Goal: Information Seeking & Learning: Learn about a topic

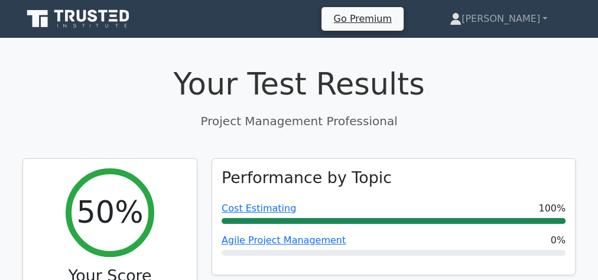
click at [93, 25] on icon at bounding box center [78, 19] width 113 height 22
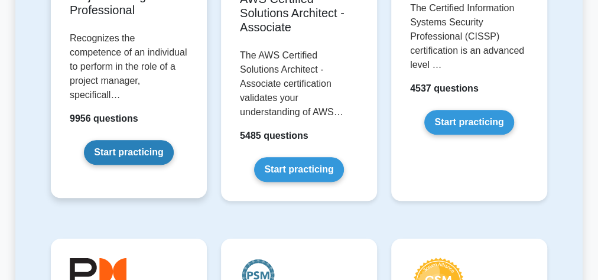
scroll to position [331, 0]
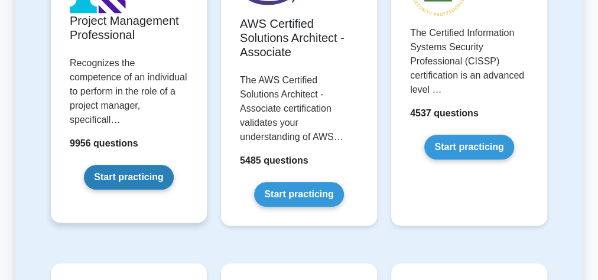
click at [105, 165] on link "Start practicing" at bounding box center [128, 177] width 89 height 25
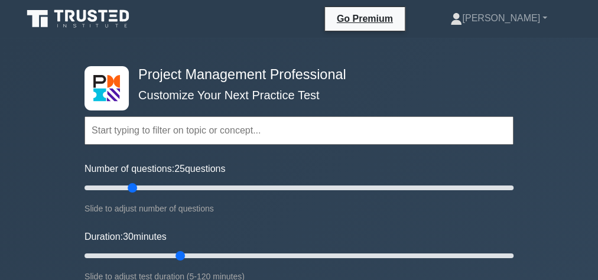
click at [132, 132] on input "text" at bounding box center [298, 130] width 429 height 28
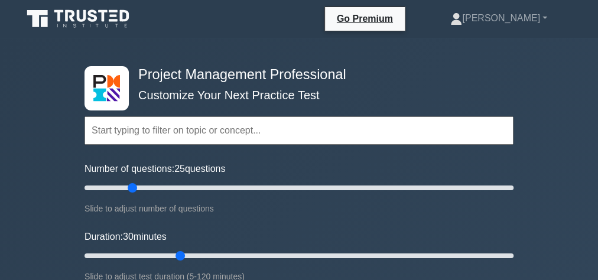
click at [132, 132] on input "text" at bounding box center [298, 130] width 429 height 28
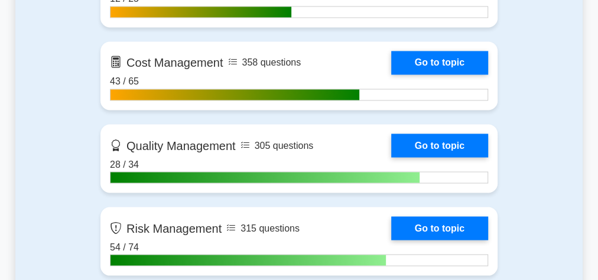
scroll to position [992, 0]
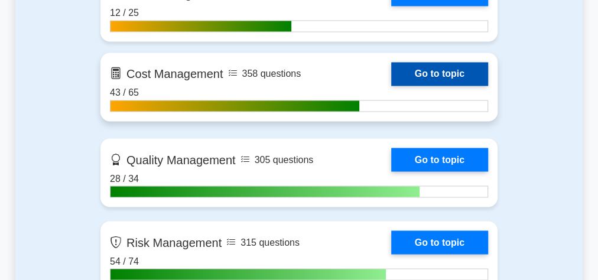
click at [391, 73] on link "Go to topic" at bounding box center [439, 74] width 97 height 24
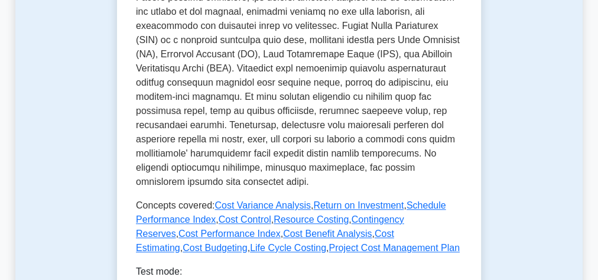
scroll to position [709, 0]
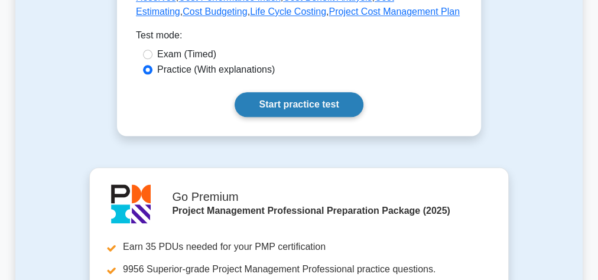
click at [251, 102] on link "Start practice test" at bounding box center [299, 104] width 128 height 25
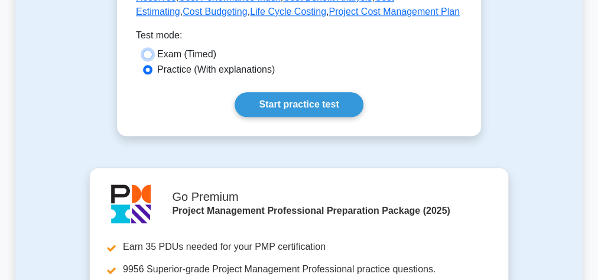
click at [145, 54] on input "Exam (Timed)" at bounding box center [147, 54] width 9 height 9
radio input "true"
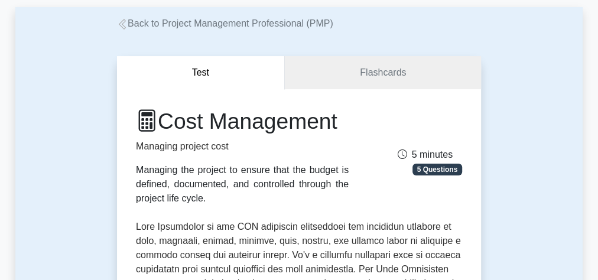
scroll to position [0, 0]
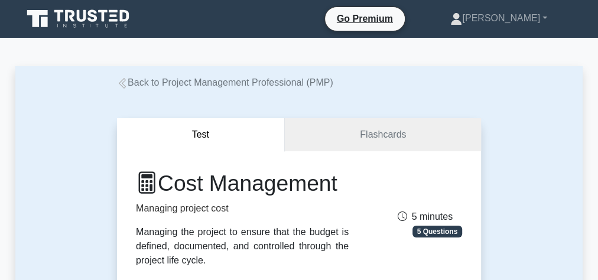
click at [119, 84] on icon at bounding box center [122, 83] width 7 height 11
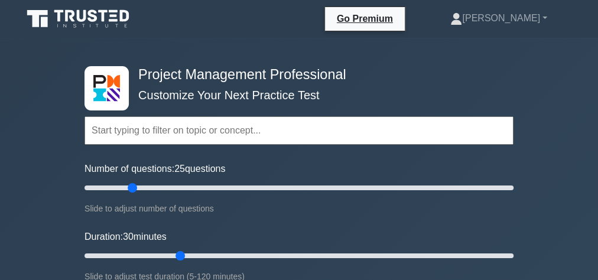
click at [138, 133] on input "text" at bounding box center [298, 130] width 429 height 28
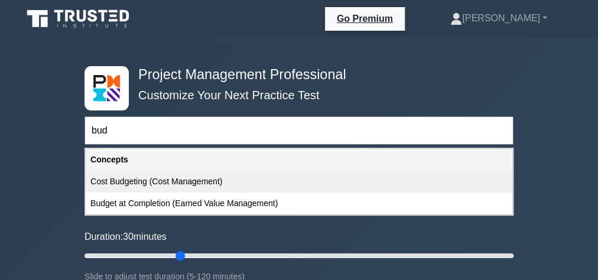
click at [154, 184] on div "Cost Budgeting (Cost Management)" at bounding box center [299, 182] width 426 height 22
type input "Cost Budgeting (Cost Management)"
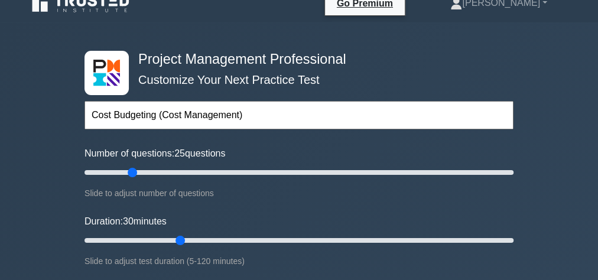
scroll to position [236, 0]
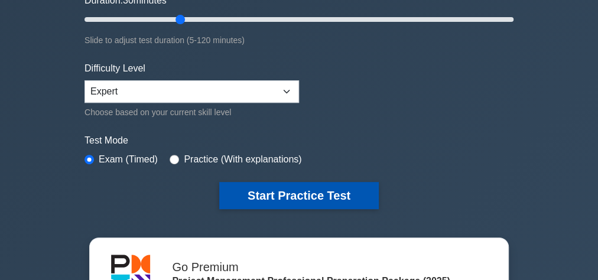
click at [267, 198] on button "Start Practice Test" at bounding box center [298, 195] width 159 height 27
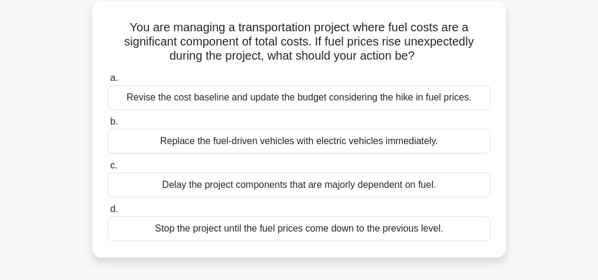
scroll to position [95, 0]
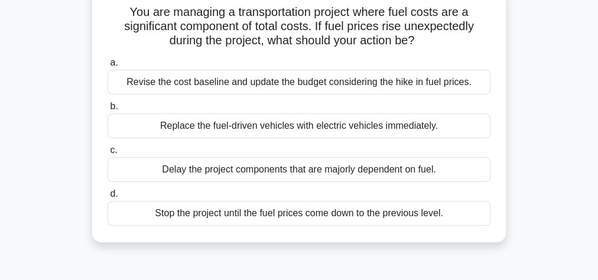
click at [353, 83] on div "Revise the cost baseline and update the budget considering the hike in fuel pri…" at bounding box center [299, 82] width 383 height 25
click at [108, 67] on input "a. Revise the cost baseline and update the budget considering the hike in fuel …" at bounding box center [108, 63] width 0 height 8
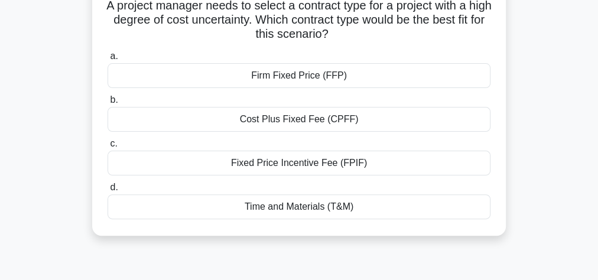
scroll to position [47, 0]
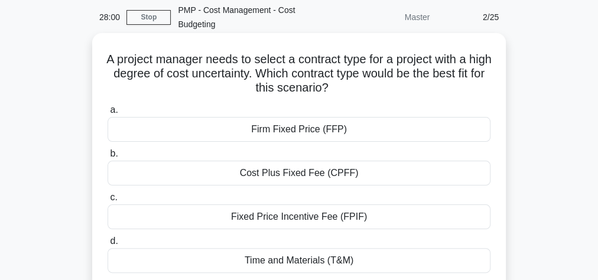
click at [320, 132] on div "Firm Fixed Price (FFP)" at bounding box center [299, 129] width 383 height 25
click at [108, 114] on input "a. Firm Fixed Price (FFP)" at bounding box center [108, 110] width 0 height 8
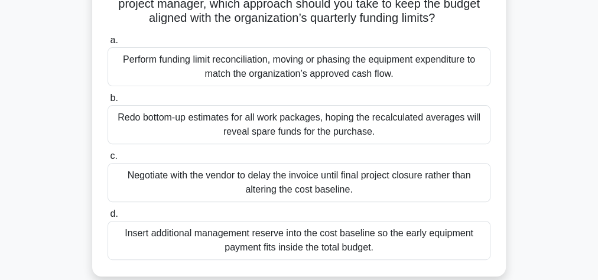
scroll to position [189, 0]
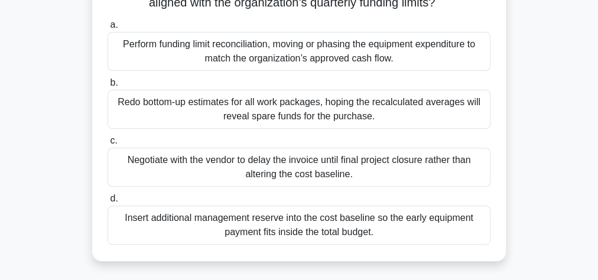
click at [214, 128] on div "Redo bottom-up estimates for all work packages, hoping the recalculated average…" at bounding box center [299, 109] width 383 height 39
click at [108, 87] on input "b. Redo bottom-up estimates for all work packages, hoping the recalculated aver…" at bounding box center [108, 83] width 0 height 8
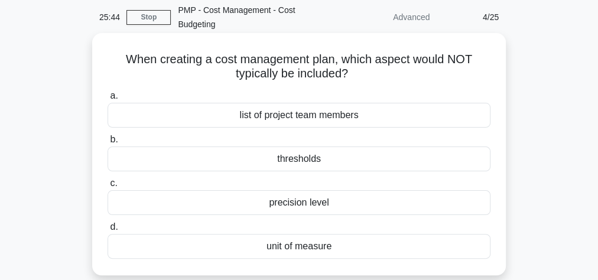
scroll to position [95, 0]
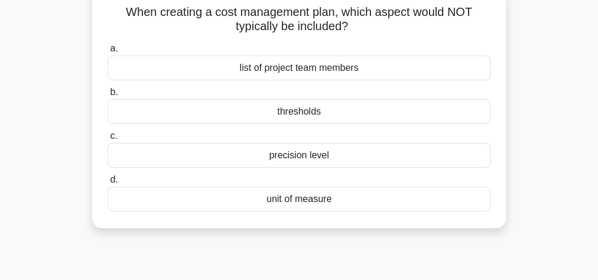
click at [308, 158] on div "precision level" at bounding box center [299, 155] width 383 height 25
click at [108, 140] on input "c. precision level" at bounding box center [108, 136] width 0 height 8
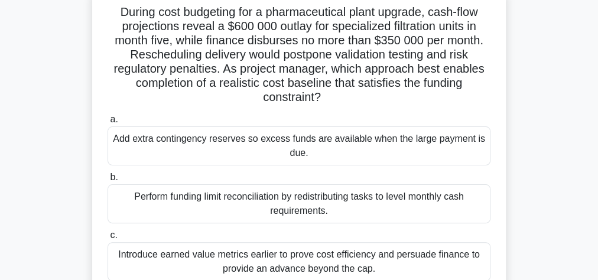
click at [218, 133] on div "Add extra contingency reserves so excess funds are available when the large pay…" at bounding box center [299, 145] width 383 height 39
click at [108, 123] on input "a. Add extra contingency reserves so excess funds are available when the large …" at bounding box center [108, 120] width 0 height 8
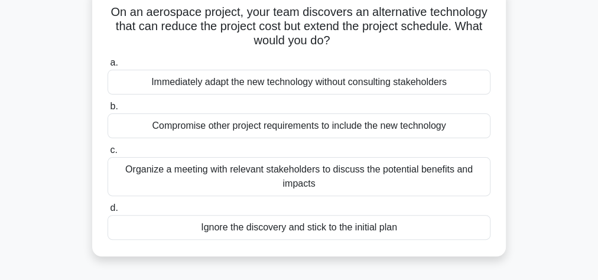
click at [304, 178] on div "Organize a meeting with relevant stakeholders to discuss the potential benefits…" at bounding box center [299, 176] width 383 height 39
click at [108, 154] on input "c. Organize a meeting with relevant stakeholders to discuss the potential benef…" at bounding box center [108, 150] width 0 height 8
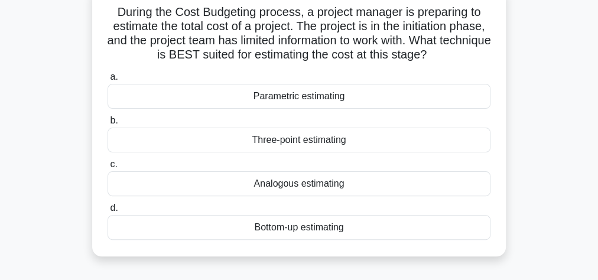
click at [327, 144] on div "Three-point estimating" at bounding box center [299, 140] width 383 height 25
click at [108, 125] on input "b. Three-point estimating" at bounding box center [108, 121] width 0 height 8
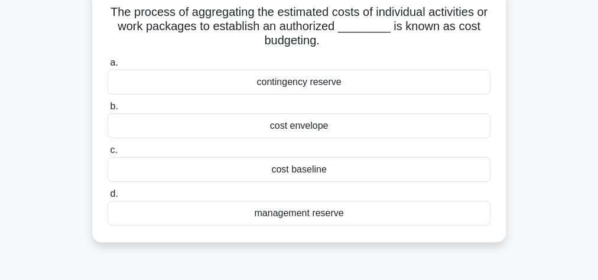
click at [316, 173] on div "cost baseline" at bounding box center [299, 169] width 383 height 25
click at [108, 154] on input "c. cost baseline" at bounding box center [108, 150] width 0 height 8
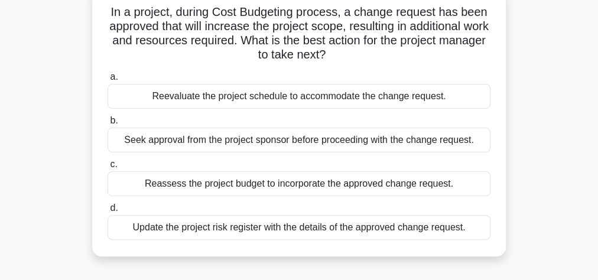
click at [203, 224] on div "Update the project risk register with the details of the approved change reques…" at bounding box center [299, 227] width 383 height 25
click at [108, 212] on input "d. Update the project risk register with the details of the approved change req…" at bounding box center [108, 208] width 0 height 8
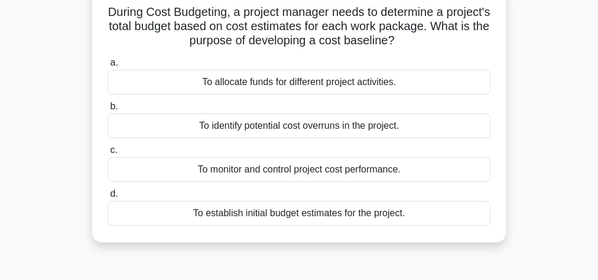
click at [299, 208] on div "To establish initial budget estimates for the project." at bounding box center [299, 213] width 383 height 25
click at [108, 198] on input "d. To establish initial budget estimates for the project." at bounding box center [108, 194] width 0 height 8
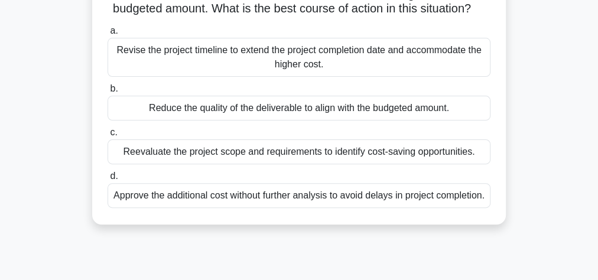
scroll to position [142, 0]
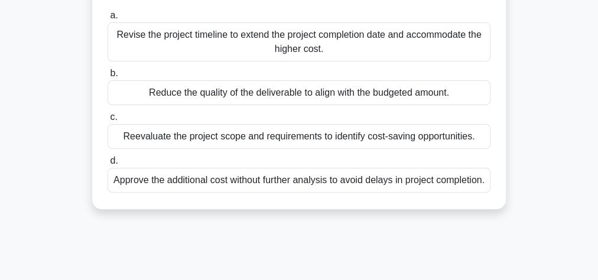
click at [243, 149] on div "Reevaluate the project scope and requirements to identify cost-saving opportuni…" at bounding box center [299, 136] width 383 height 25
click at [108, 121] on input "c. Reevaluate the project scope and requirements to identify cost-saving opport…" at bounding box center [108, 117] width 0 height 8
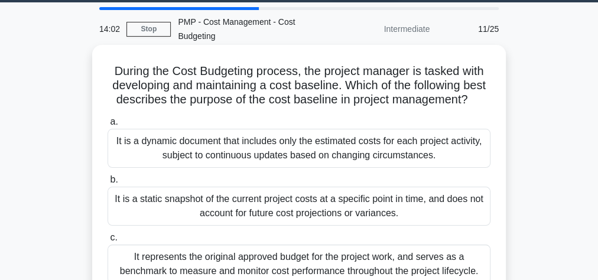
scroll to position [0, 0]
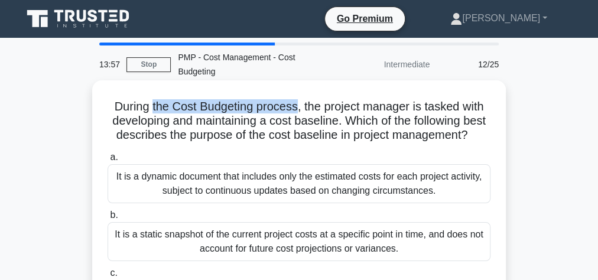
drag, startPoint x: 297, startPoint y: 108, endPoint x: 148, endPoint y: 106, distance: 148.3
click at [148, 106] on h5 "During the Cost Budgeting process, the project manager is tasked with developin…" at bounding box center [298, 121] width 385 height 44
copy h5 "the Cost Budgeting process"
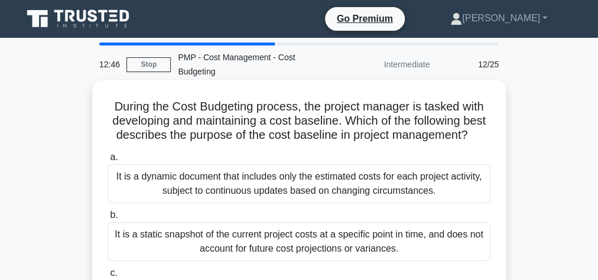
click at [331, 108] on h5 "During the Cost Budgeting process, the project manager is tasked with developin…" at bounding box center [298, 121] width 385 height 44
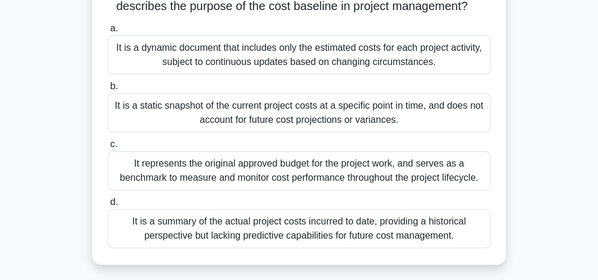
scroll to position [142, 0]
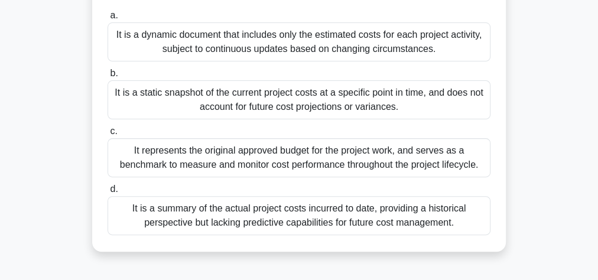
click at [317, 61] on div "It is a dynamic document that includes only the estimated costs for each projec…" at bounding box center [299, 41] width 383 height 39
click at [108, 19] on input "a. It is a dynamic document that includes only the estimated costs for each pro…" at bounding box center [108, 16] width 0 height 8
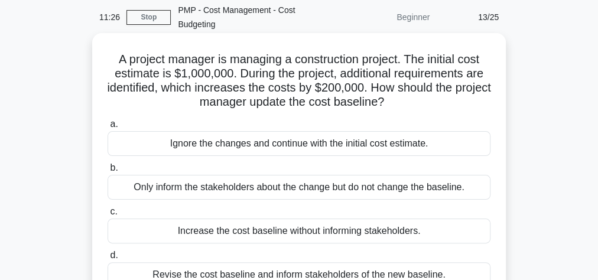
scroll to position [95, 0]
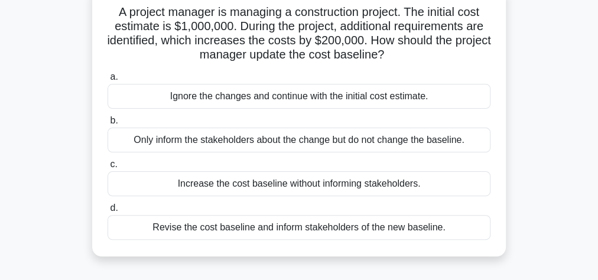
click at [253, 230] on div "Revise the cost baseline and inform stakeholders of the new baseline." at bounding box center [299, 227] width 383 height 25
click at [108, 212] on input "d. Revise the cost baseline and inform stakeholders of the new baseline." at bounding box center [108, 208] width 0 height 8
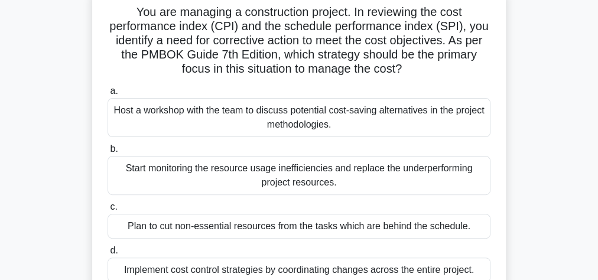
scroll to position [47, 0]
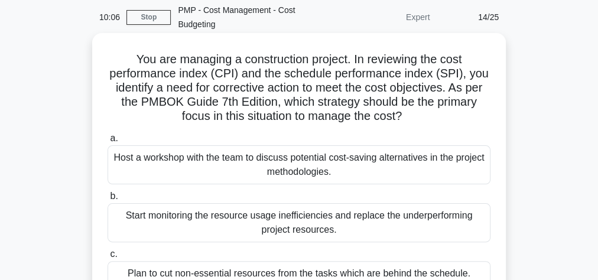
click at [230, 164] on div "Host a workshop with the team to discuss potential cost-saving alternatives in …" at bounding box center [299, 164] width 383 height 39
click at [108, 142] on input "a. Host a workshop with the team to discuss potential cost-saving alternatives …" at bounding box center [108, 139] width 0 height 8
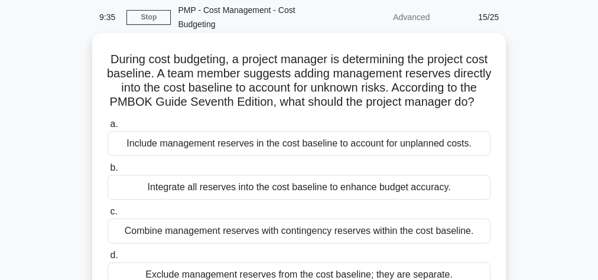
scroll to position [142, 0]
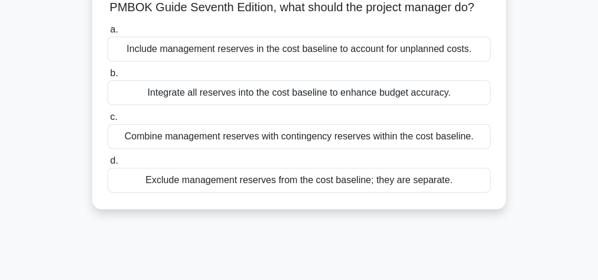
click at [343, 193] on div "Exclude management reserves from the cost baseline; they are separate." at bounding box center [299, 180] width 383 height 25
click at [108, 165] on input "d. Exclude management reserves from the cost baseline; they are separate." at bounding box center [108, 161] width 0 height 8
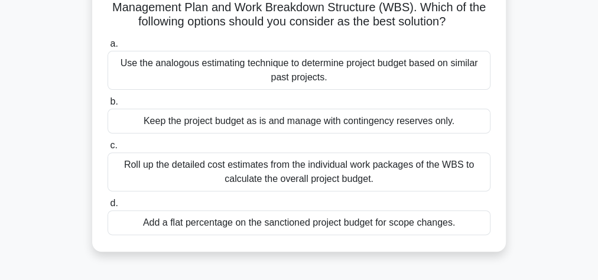
click at [356, 175] on div "Roll up the detailed cost estimates from the individual work packages of the WB…" at bounding box center [299, 171] width 383 height 39
click at [108, 149] on input "c. Roll up the detailed cost estimates from the individual work packages of the…" at bounding box center [108, 146] width 0 height 8
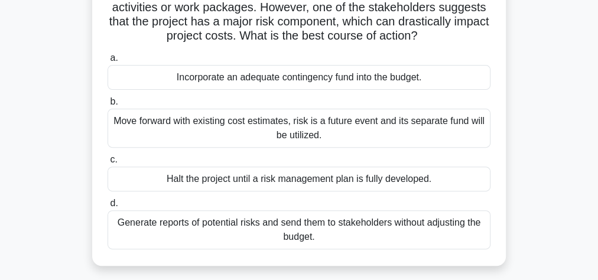
scroll to position [95, 0]
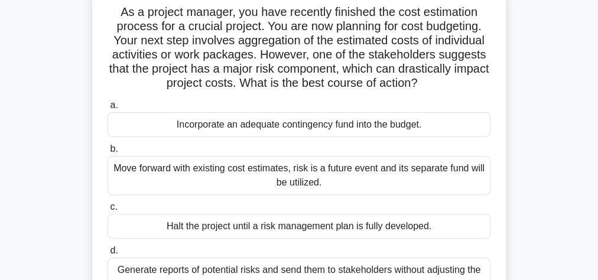
click at [238, 129] on div "Incorporate an adequate contingency fund into the budget." at bounding box center [299, 124] width 383 height 25
click at [108, 109] on input "a. Incorporate an adequate contingency fund into the budget." at bounding box center [108, 106] width 0 height 8
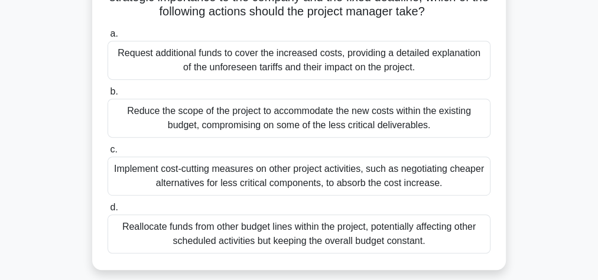
scroll to position [236, 0]
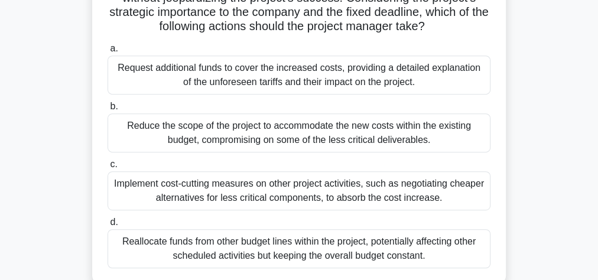
click at [246, 89] on div "Request additional funds to cover the increased costs, providing a detailed exp…" at bounding box center [299, 75] width 383 height 39
click at [108, 53] on input "a. Request additional funds to cover the increased costs, providing a detailed …" at bounding box center [108, 49] width 0 height 8
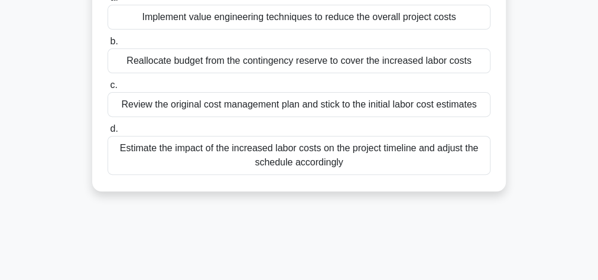
scroll to position [189, 0]
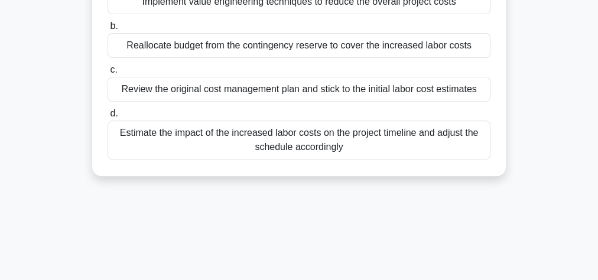
click at [296, 137] on div "Estimate the impact of the increased labor costs on the project timeline and ad…" at bounding box center [299, 140] width 383 height 39
click at [108, 118] on input "d. Estimate the impact of the increased labor costs on the project timeline and…" at bounding box center [108, 114] width 0 height 8
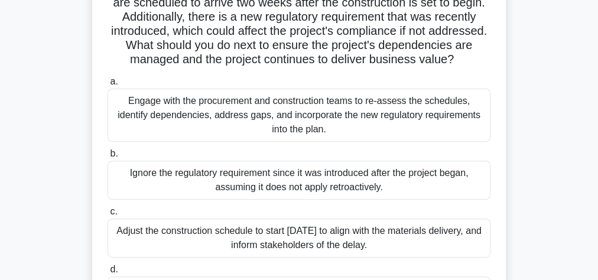
click at [222, 136] on div "Engage with the procurement and construction teams to re-assess the schedules, …" at bounding box center [299, 115] width 383 height 53
click at [108, 86] on input "a. Engage with the procurement and construction teams to re-assess the schedule…" at bounding box center [108, 82] width 0 height 8
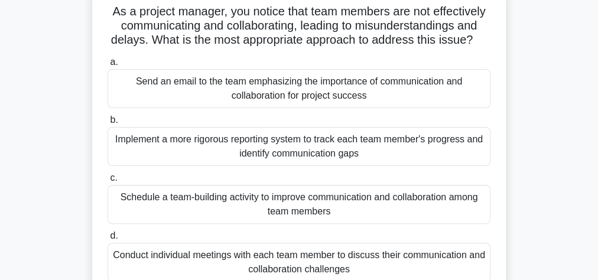
scroll to position [142, 0]
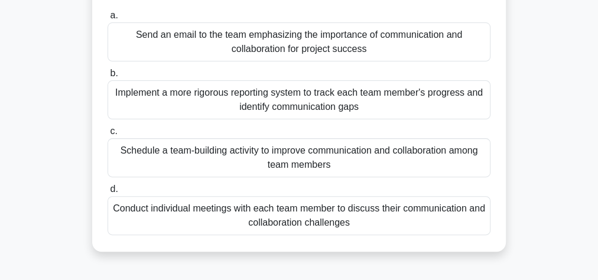
click at [335, 220] on div "Conduct individual meetings with each team member to discuss their communicatio…" at bounding box center [299, 215] width 383 height 39
click at [108, 193] on input "d. Conduct individual meetings with each team member to discuss their communica…" at bounding box center [108, 189] width 0 height 8
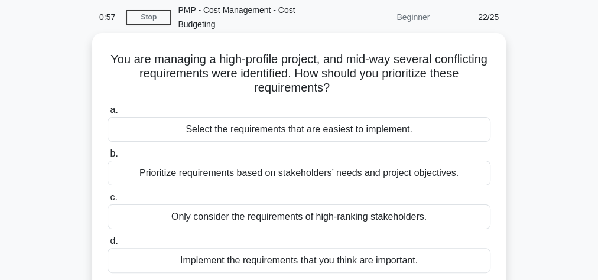
scroll to position [95, 0]
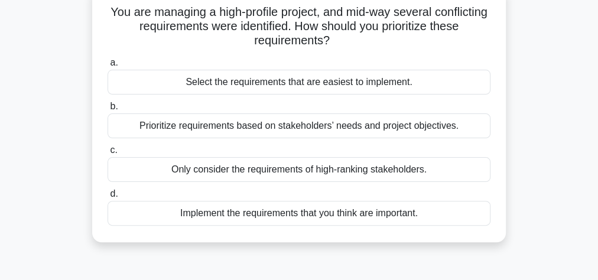
click at [362, 119] on div "Prioritize requirements based on stakeholders’ needs and project objectives." at bounding box center [299, 125] width 383 height 25
click at [108, 110] on input "b. Prioritize requirements based on stakeholders’ needs and project objectives." at bounding box center [108, 107] width 0 height 8
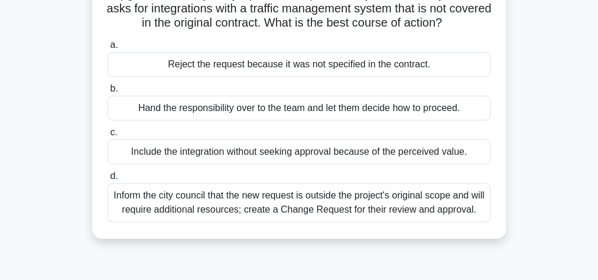
scroll to position [142, 0]
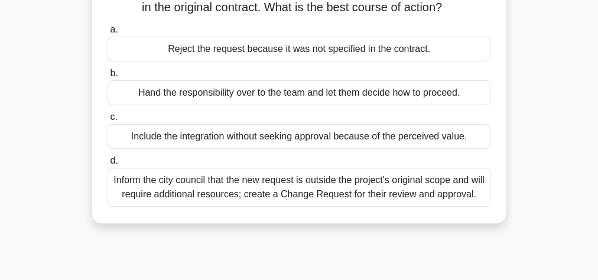
click at [340, 188] on div "Inform the city council that the new request is outside the project's original …" at bounding box center [299, 187] width 383 height 39
click at [108, 165] on input "d. Inform the city council that the new request is outside the project's origin…" at bounding box center [108, 161] width 0 height 8
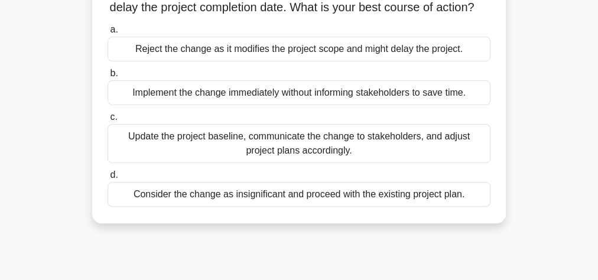
click at [241, 151] on div "Update the project baseline, communicate the change to stakeholders, and adjust…" at bounding box center [299, 143] width 383 height 39
click at [108, 121] on input "c. Update the project baseline, communicate the change to stakeholders, and adj…" at bounding box center [108, 117] width 0 height 8
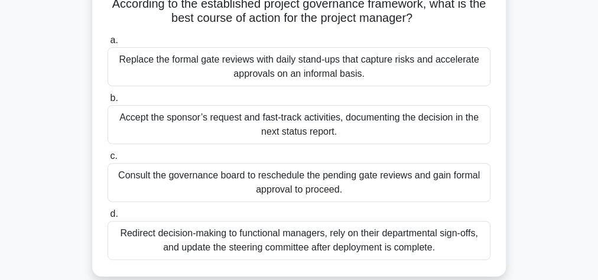
scroll to position [189, 0]
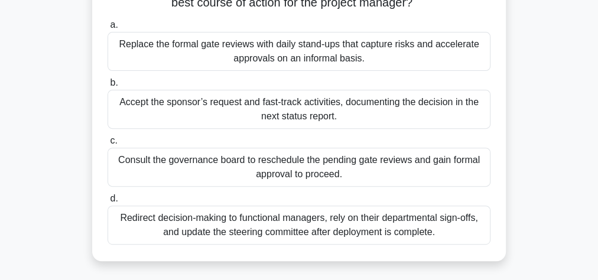
click at [241, 220] on div "Redirect decision-making to functional managers, rely on their departmental sig…" at bounding box center [299, 225] width 383 height 39
click at [108, 203] on input "d. Redirect decision-making to functional managers, rely on their departmental …" at bounding box center [108, 199] width 0 height 8
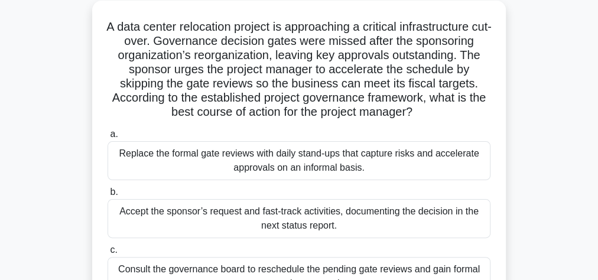
scroll to position [0, 0]
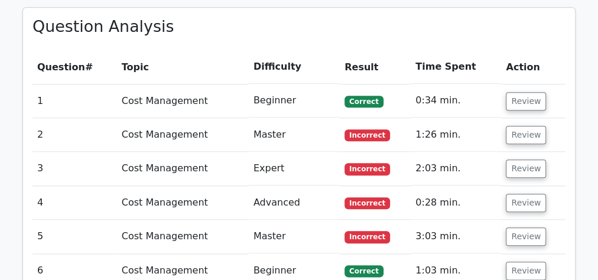
scroll to position [567, 0]
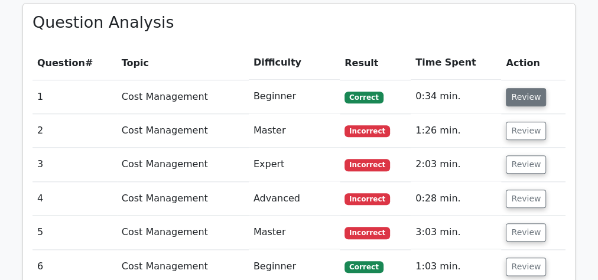
click at [523, 103] on button "Review" at bounding box center [526, 97] width 40 height 18
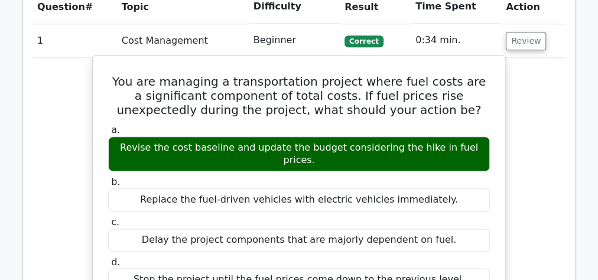
scroll to position [614, 0]
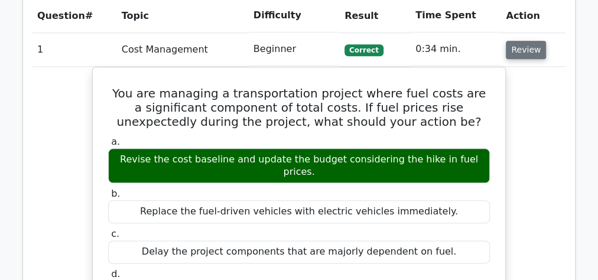
click at [529, 52] on button "Review" at bounding box center [526, 50] width 40 height 18
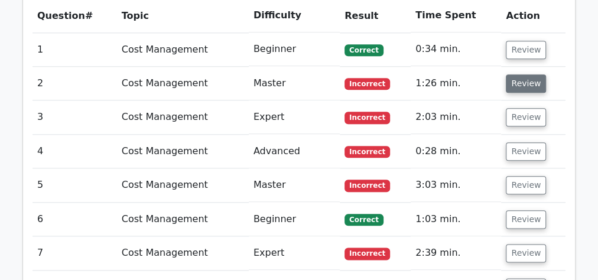
click at [520, 87] on button "Review" at bounding box center [526, 83] width 40 height 18
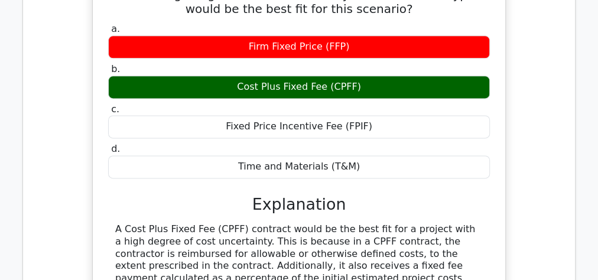
scroll to position [662, 0]
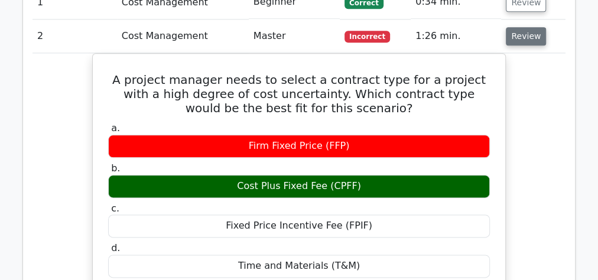
click at [513, 34] on button "Review" at bounding box center [526, 36] width 40 height 18
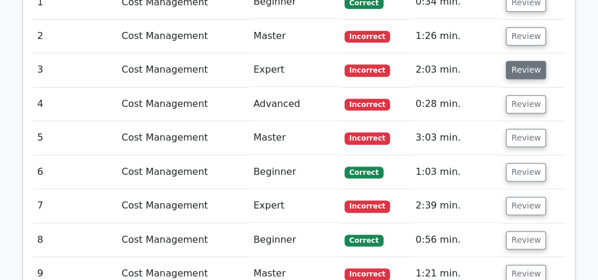
click at [521, 69] on button "Review" at bounding box center [526, 70] width 40 height 18
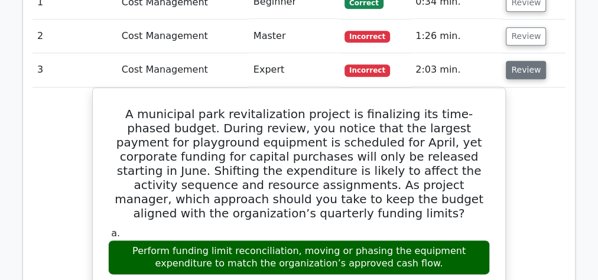
click at [527, 73] on button "Review" at bounding box center [526, 70] width 40 height 18
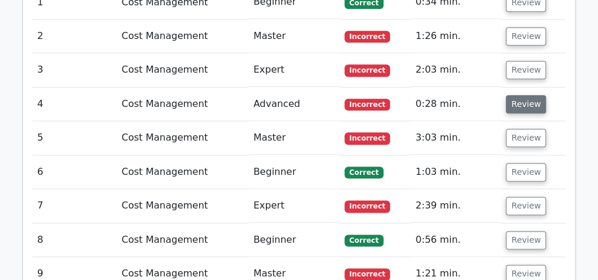
click at [519, 102] on button "Review" at bounding box center [526, 104] width 40 height 18
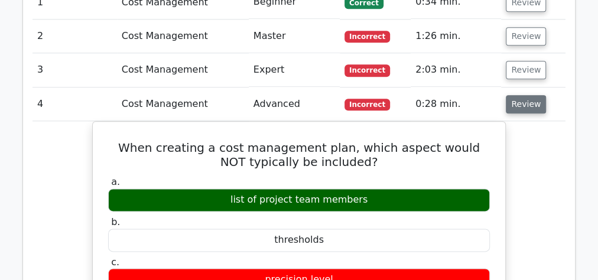
click at [517, 102] on button "Review" at bounding box center [526, 104] width 40 height 18
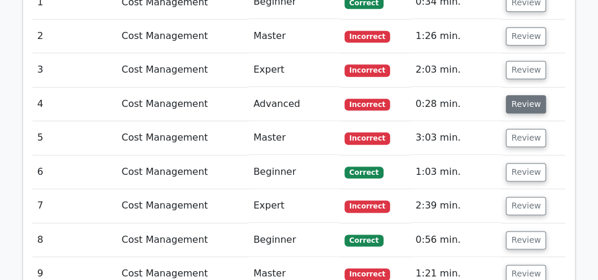
click at [517, 102] on button "Review" at bounding box center [526, 104] width 40 height 18
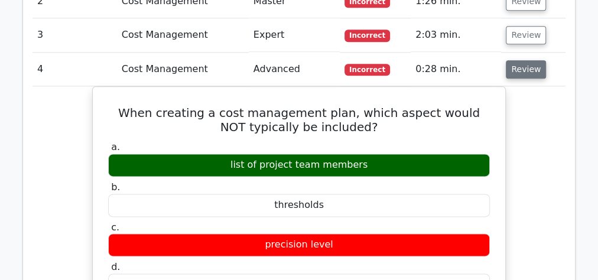
scroll to position [709, 0]
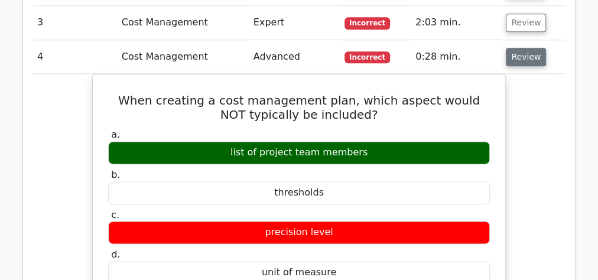
click at [517, 53] on button "Review" at bounding box center [526, 57] width 40 height 18
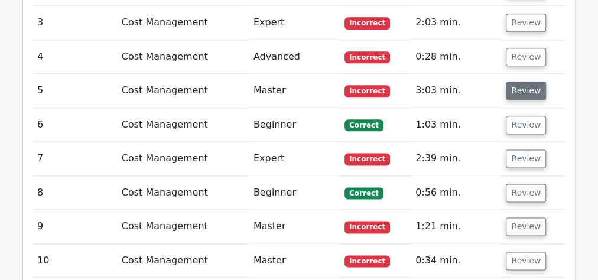
click at [524, 95] on button "Review" at bounding box center [526, 91] width 40 height 18
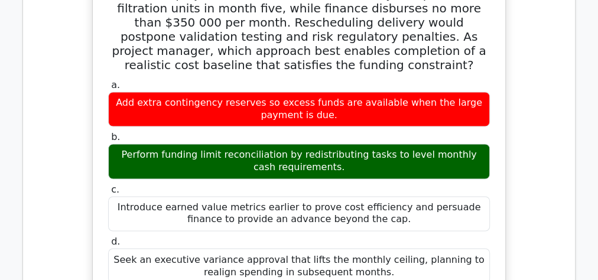
scroll to position [756, 0]
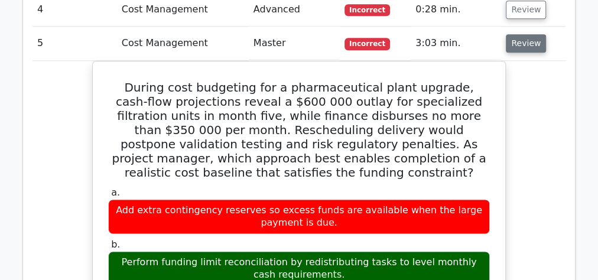
click at [514, 44] on button "Review" at bounding box center [526, 43] width 40 height 18
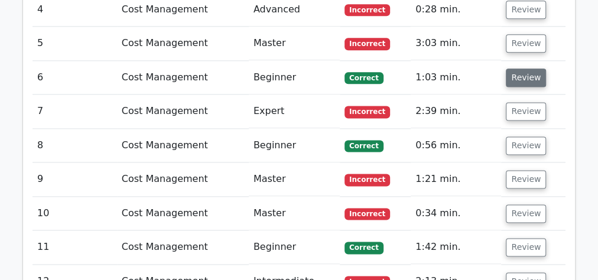
click at [526, 78] on button "Review" at bounding box center [526, 78] width 40 height 18
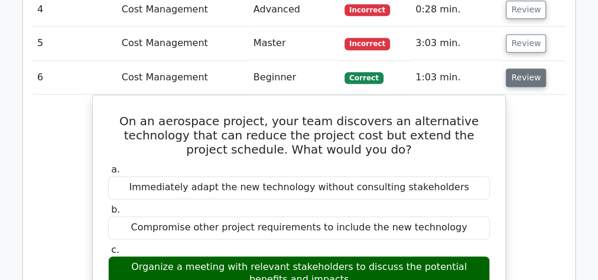
click at [526, 78] on button "Review" at bounding box center [526, 78] width 40 height 18
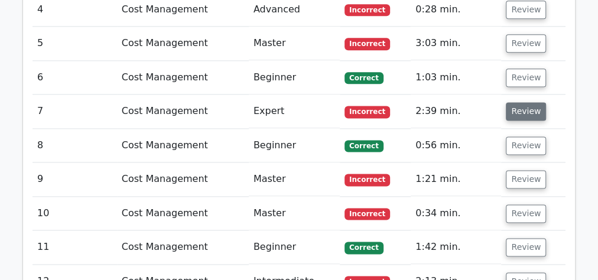
click at [532, 108] on button "Review" at bounding box center [526, 111] width 40 height 18
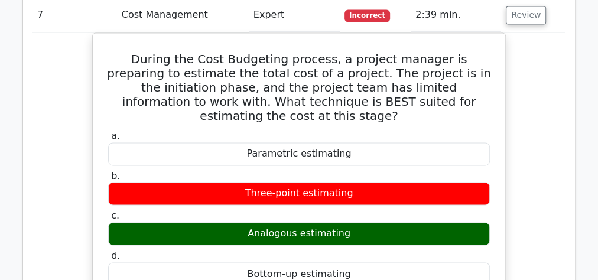
scroll to position [803, 0]
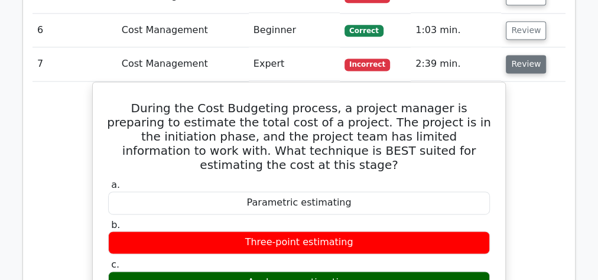
click at [527, 65] on button "Review" at bounding box center [526, 64] width 40 height 18
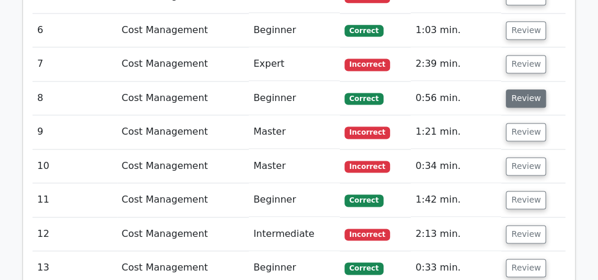
click at [527, 90] on button "Review" at bounding box center [526, 98] width 40 height 18
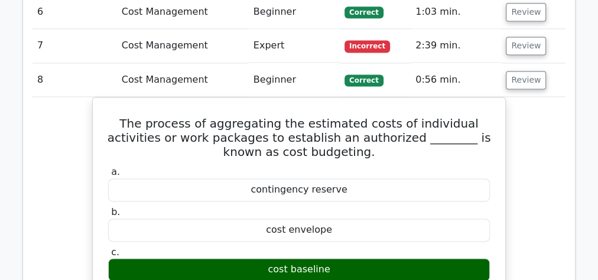
scroll to position [851, 0]
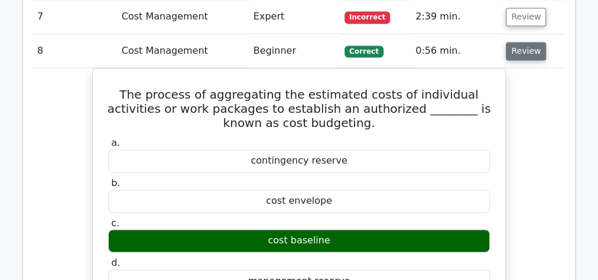
click at [519, 50] on button "Review" at bounding box center [526, 51] width 40 height 18
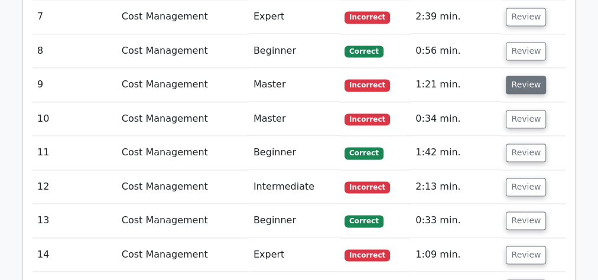
click at [522, 80] on button "Review" at bounding box center [526, 85] width 40 height 18
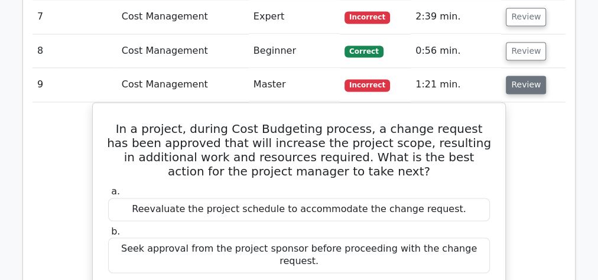
click at [521, 76] on button "Review" at bounding box center [526, 85] width 40 height 18
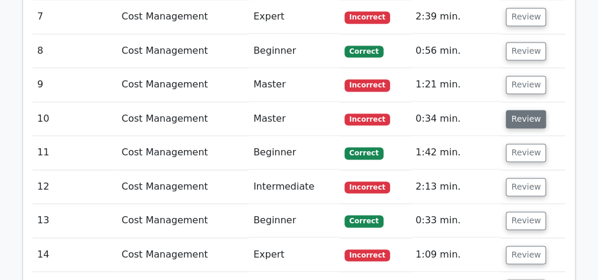
click at [530, 112] on button "Review" at bounding box center [526, 119] width 40 height 18
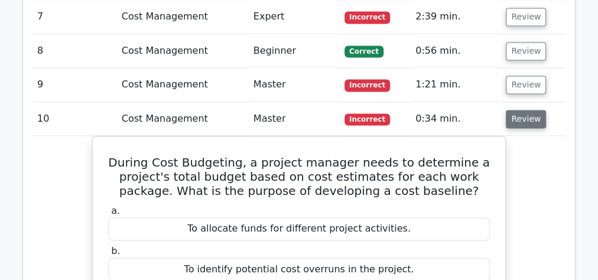
click at [523, 110] on button "Review" at bounding box center [526, 119] width 40 height 18
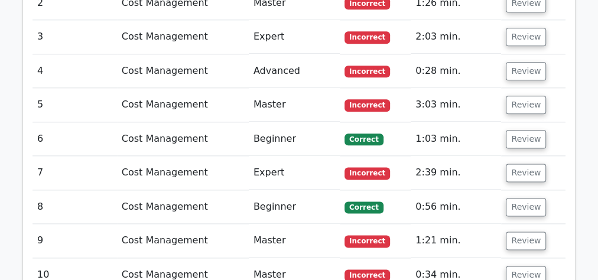
scroll to position [709, 0]
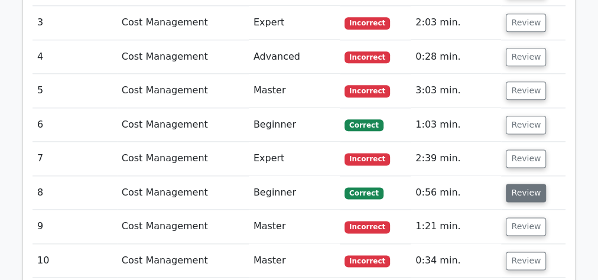
click at [512, 188] on button "Review" at bounding box center [526, 193] width 40 height 18
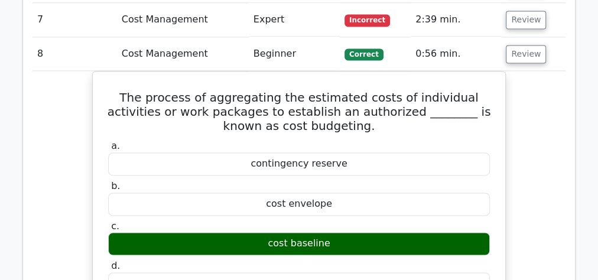
scroll to position [851, 0]
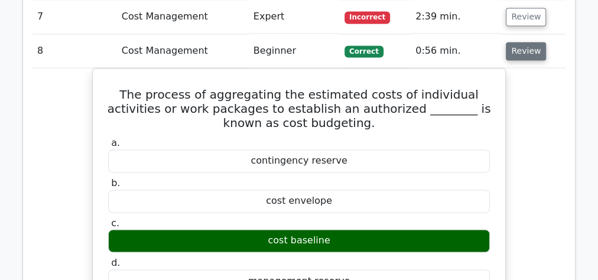
drag, startPoint x: 519, startPoint y: 47, endPoint x: 521, endPoint y: 70, distance: 23.2
click at [519, 48] on button "Review" at bounding box center [526, 51] width 40 height 18
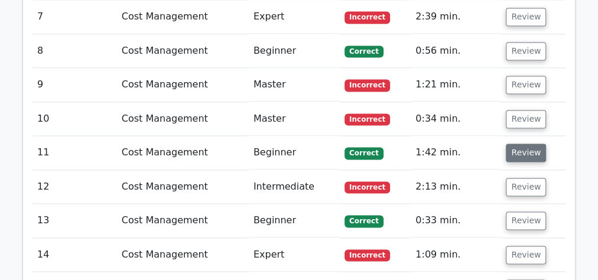
scroll to position [945, 0]
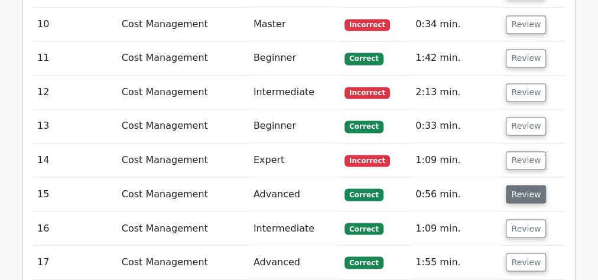
click at [521, 185] on button "Review" at bounding box center [526, 194] width 40 height 18
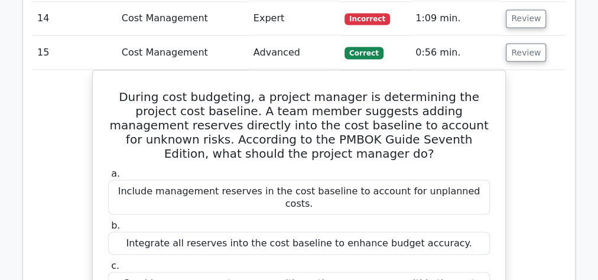
scroll to position [992, 0]
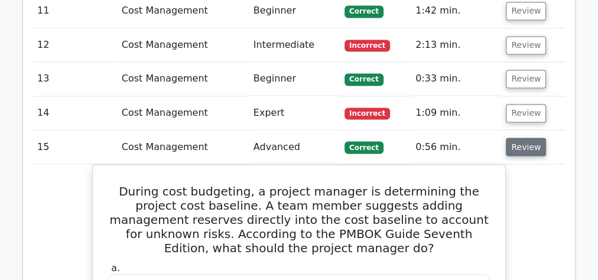
click at [525, 138] on button "Review" at bounding box center [526, 147] width 40 height 18
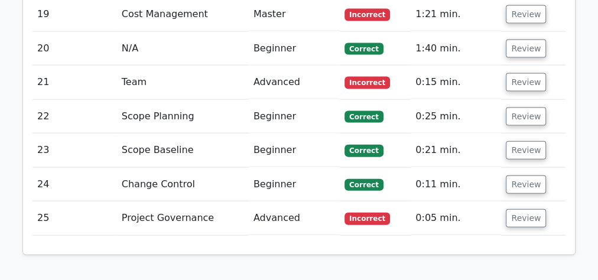
scroll to position [1276, 0]
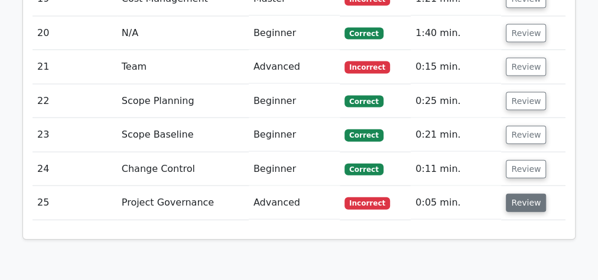
click at [521, 194] on button "Review" at bounding box center [526, 203] width 40 height 18
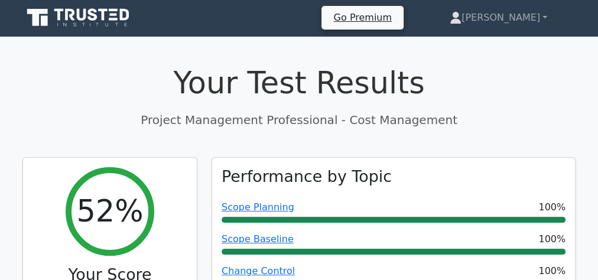
scroll to position [0, 0]
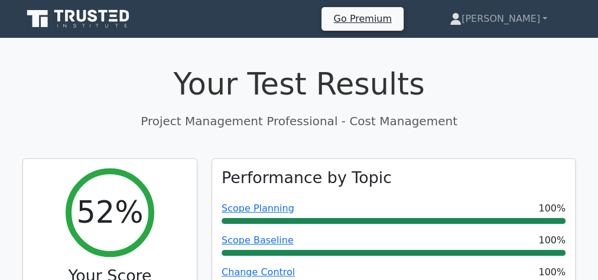
click at [105, 21] on icon at bounding box center [103, 16] width 9 height 12
